Goal: Use online tool/utility

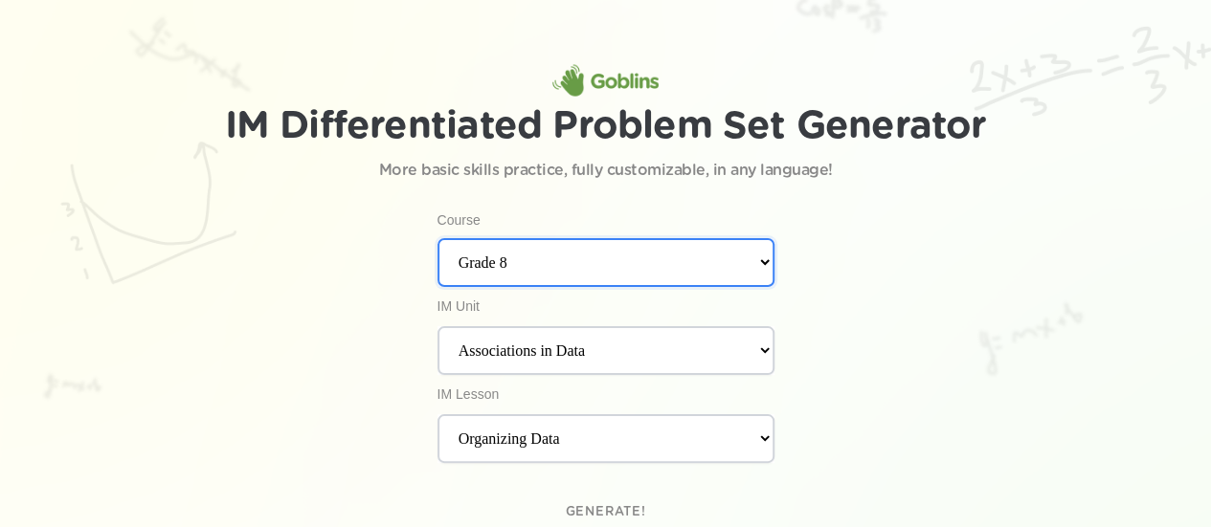
click at [758, 271] on select "Kindergarten Grade 1 Grade 2 Grade 3 Grade 4 Grade 5 Grade 6 Grade 7 Grade 8 Al…" at bounding box center [605, 262] width 337 height 49
select select "Algebra 1"
click at [437, 238] on select "Kindergarten Grade 1 Grade 2 Grade 3 Grade 4 Grade 5 Grade 6 Grade 7 Grade 8 Al…" at bounding box center [605, 262] width 337 height 49
select select "Functions"
select select "Describing and Graphing Situations"
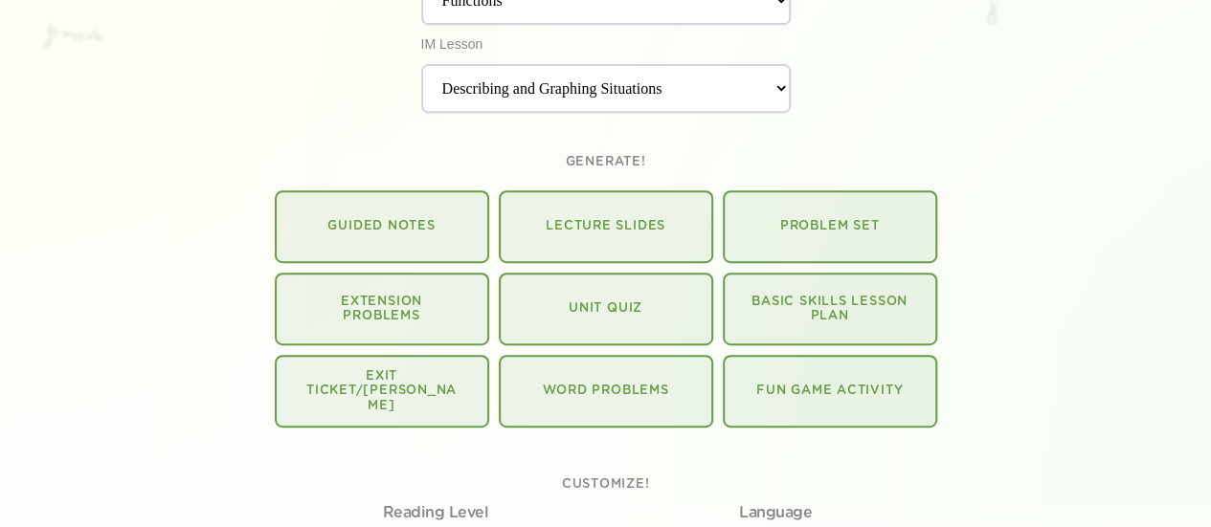
scroll to position [354, 0]
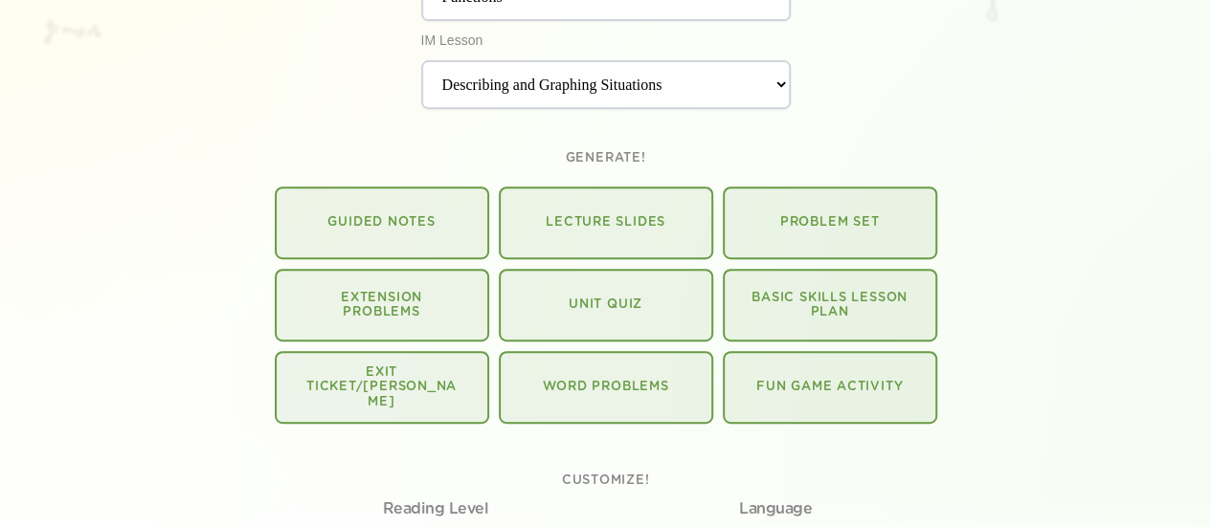
click at [369, 293] on p "Extension Problems" at bounding box center [381, 306] width 157 height 30
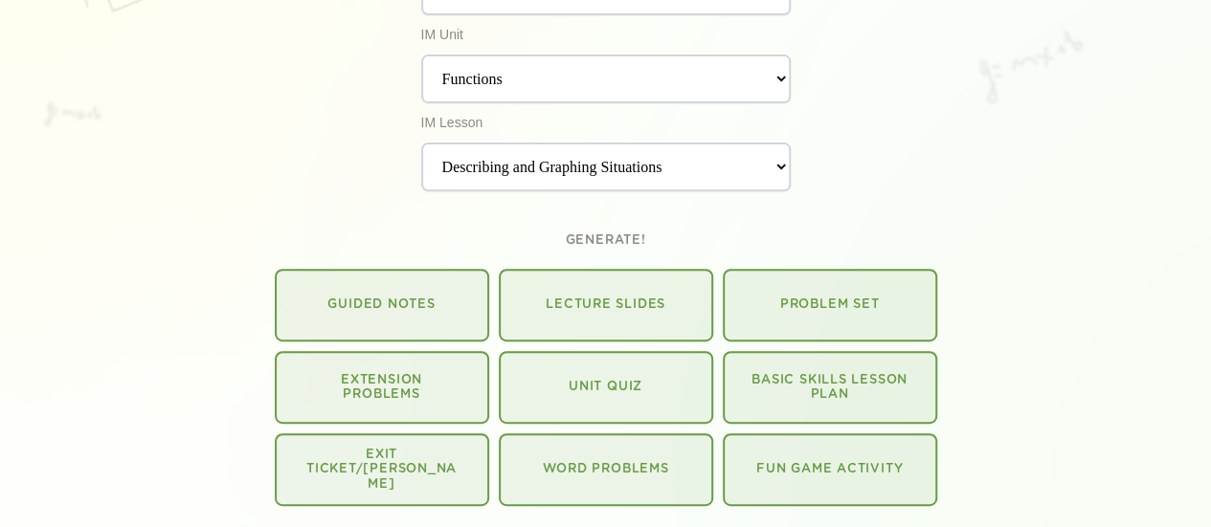
scroll to position [274, 0]
click at [596, 236] on p "Generate!" at bounding box center [605, 239] width 80 height 15
click at [787, 317] on link "Problem Set" at bounding box center [830, 303] width 214 height 73
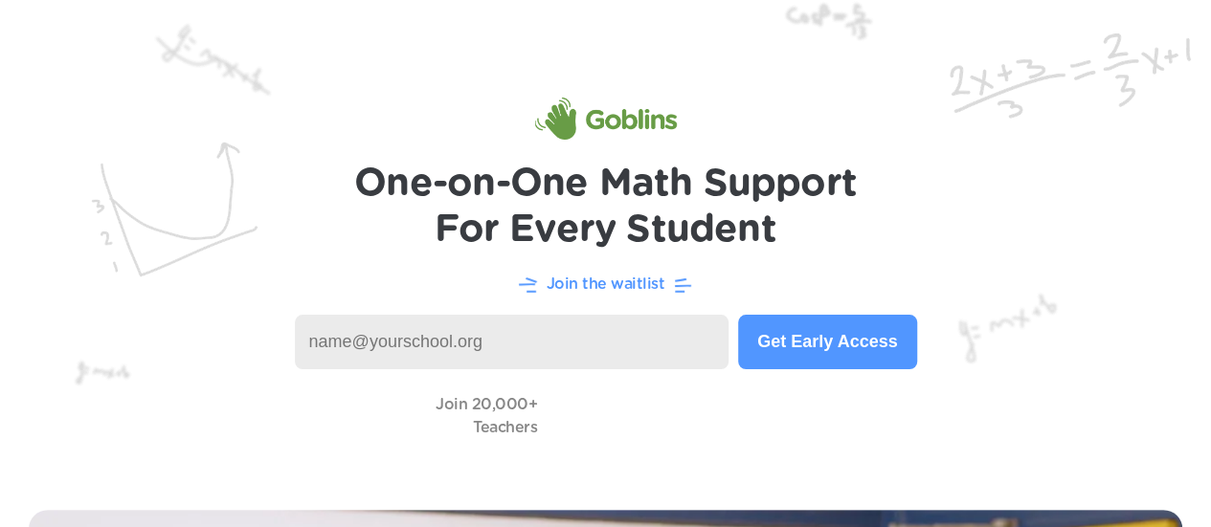
click at [494, 345] on input at bounding box center [512, 342] width 435 height 55
